Goal: Information Seeking & Learning: Learn about a topic

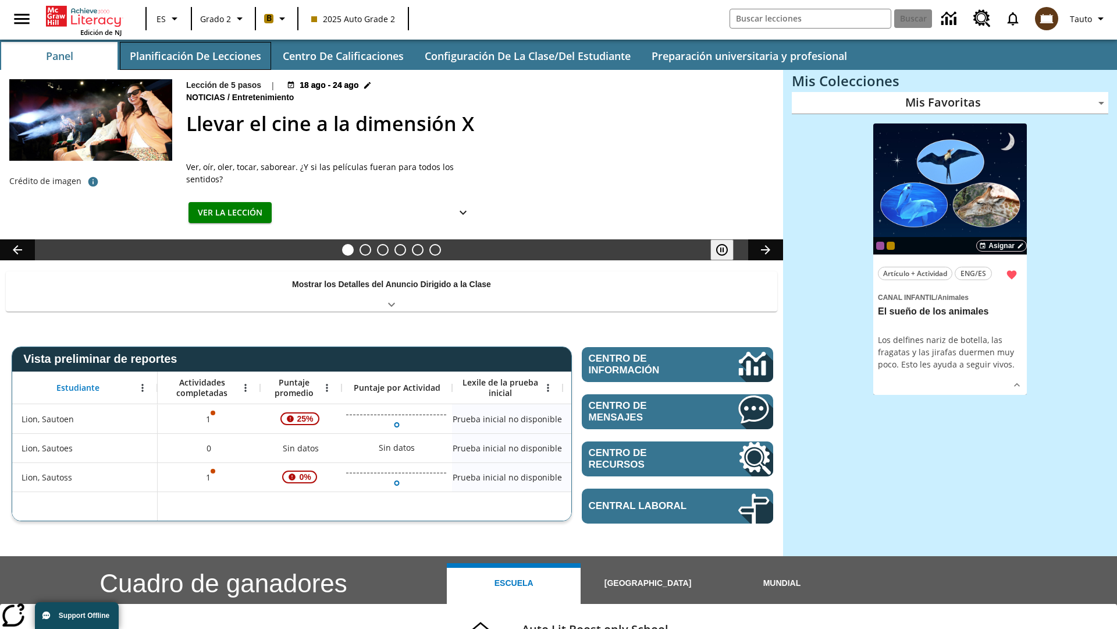
click at [195, 56] on button "Planificación de lecciones" at bounding box center [195, 56] width 151 height 28
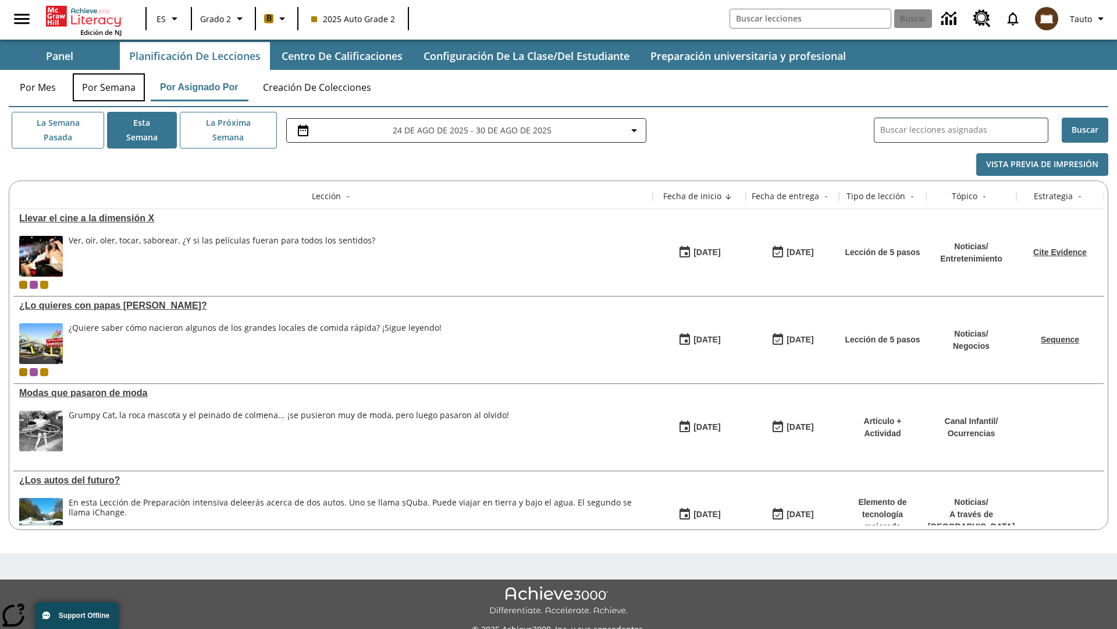
click at [109, 87] on button "Por semana" at bounding box center [109, 87] width 72 height 28
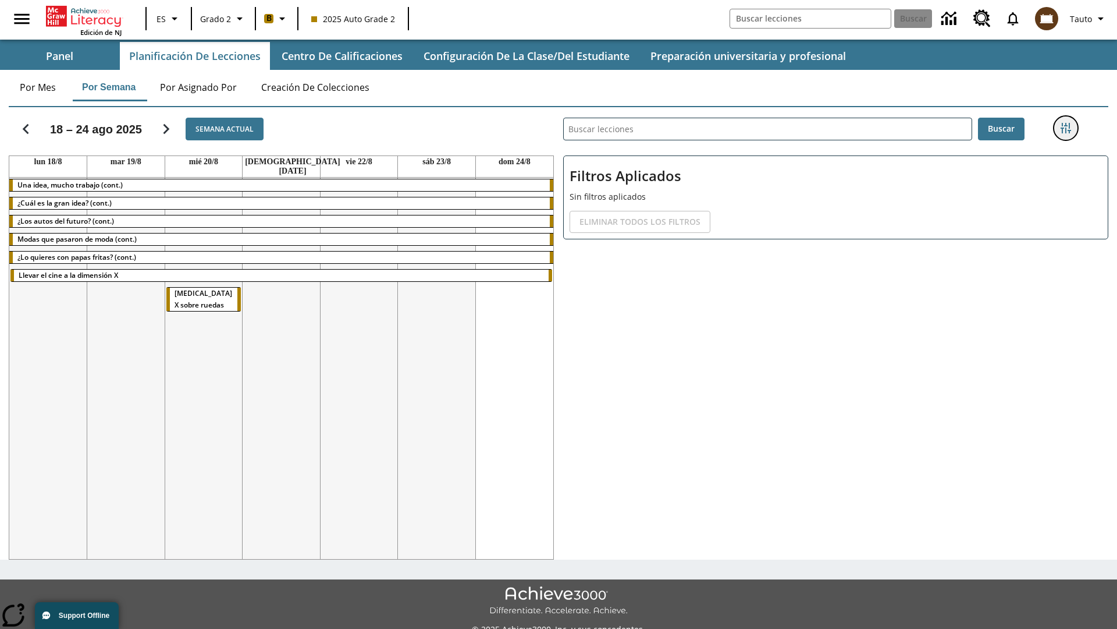
click at [1066, 128] on icon "Menú lateral de filtros" at bounding box center [1066, 128] width 10 height 10
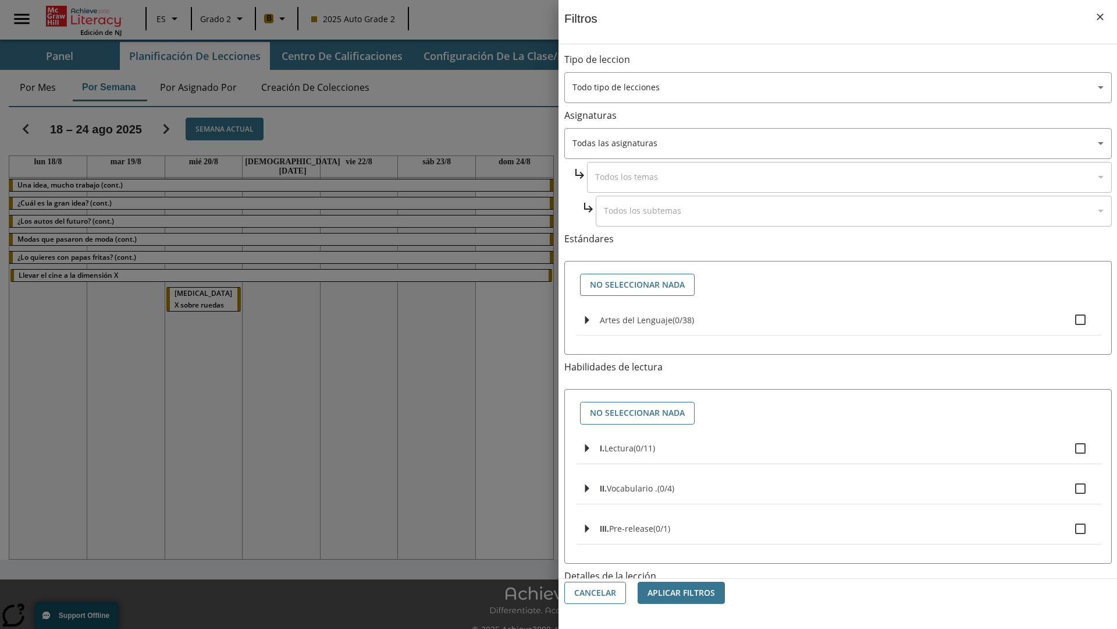
click at [838, 526] on body "Saltar al contenido principal Edición de NJ ES Grado 2 B 2025 Auto Grade 2 Busc…" at bounding box center [558, 327] width 1117 height 654
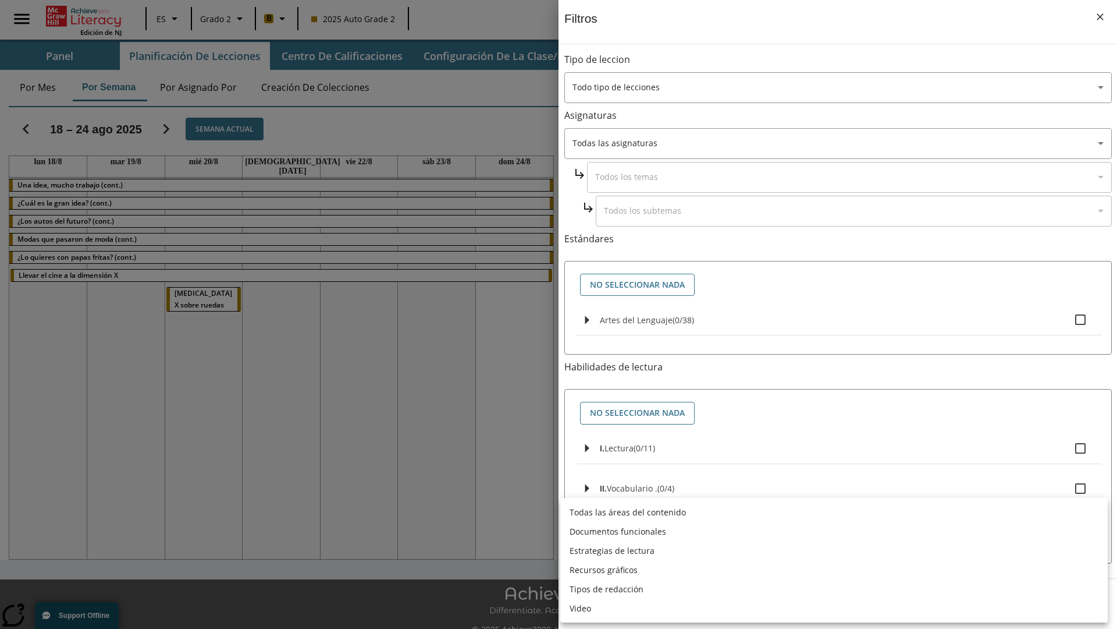
scroll to position [364, 0]
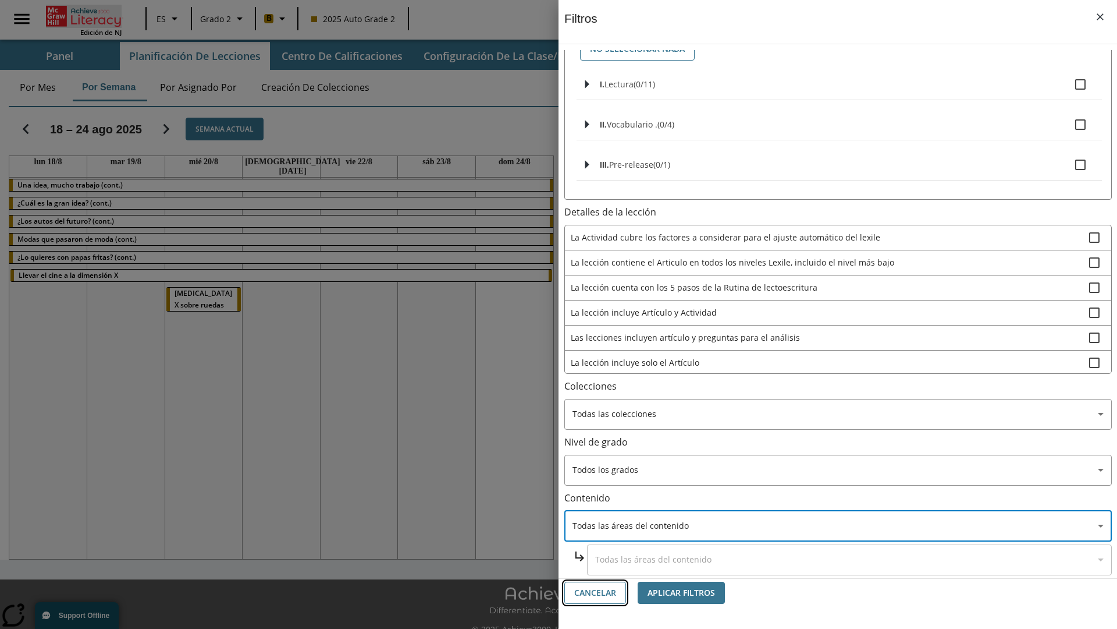
click at [595, 592] on button "Cancelar" at bounding box center [595, 592] width 62 height 23
click at [84, 16] on icon "Portada" at bounding box center [85, 16] width 77 height 21
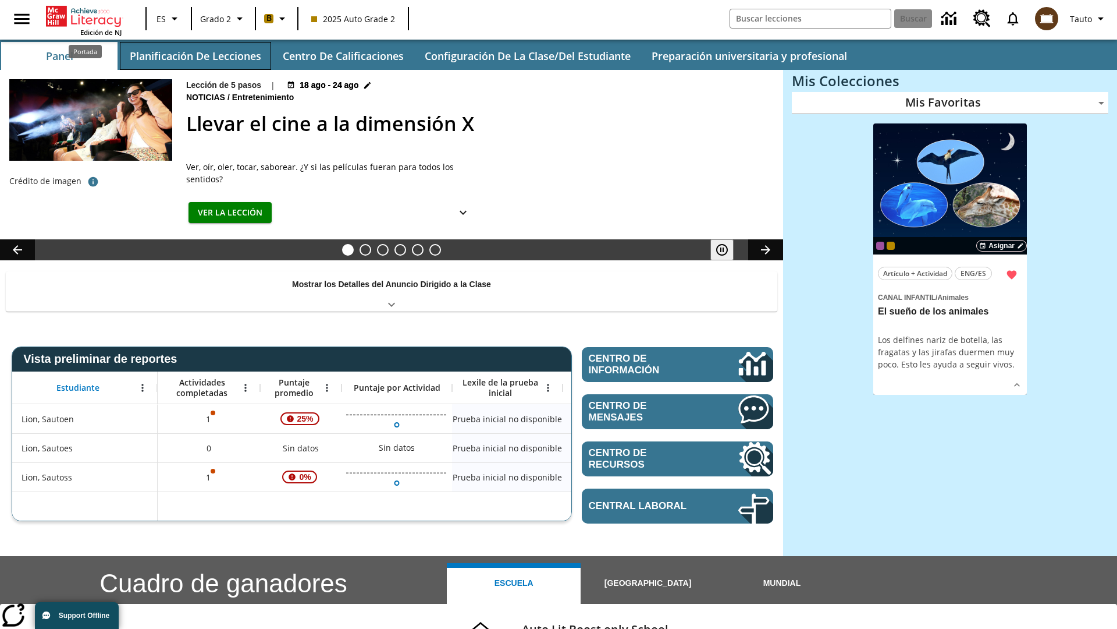
click at [195, 56] on button "Planificación de lecciones" at bounding box center [195, 56] width 151 height 28
